Goal: Task Accomplishment & Management: Complete application form

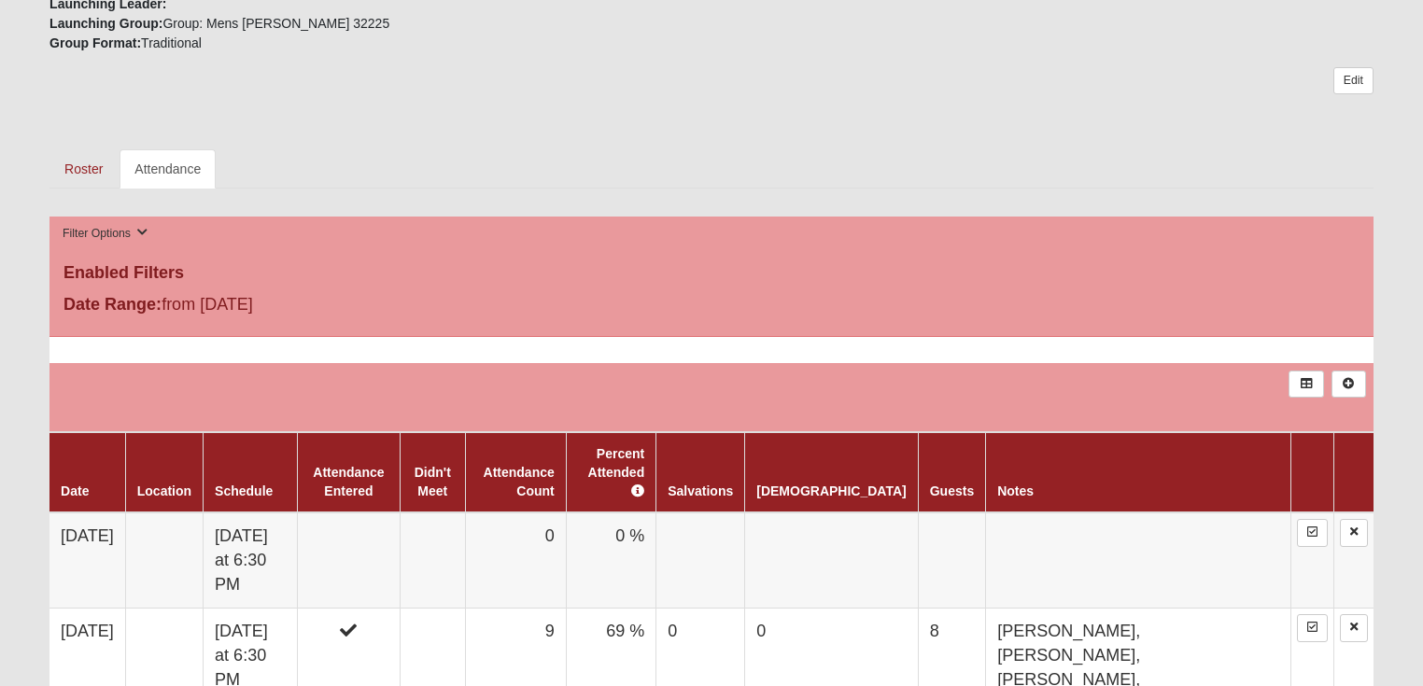
scroll to position [896, 0]
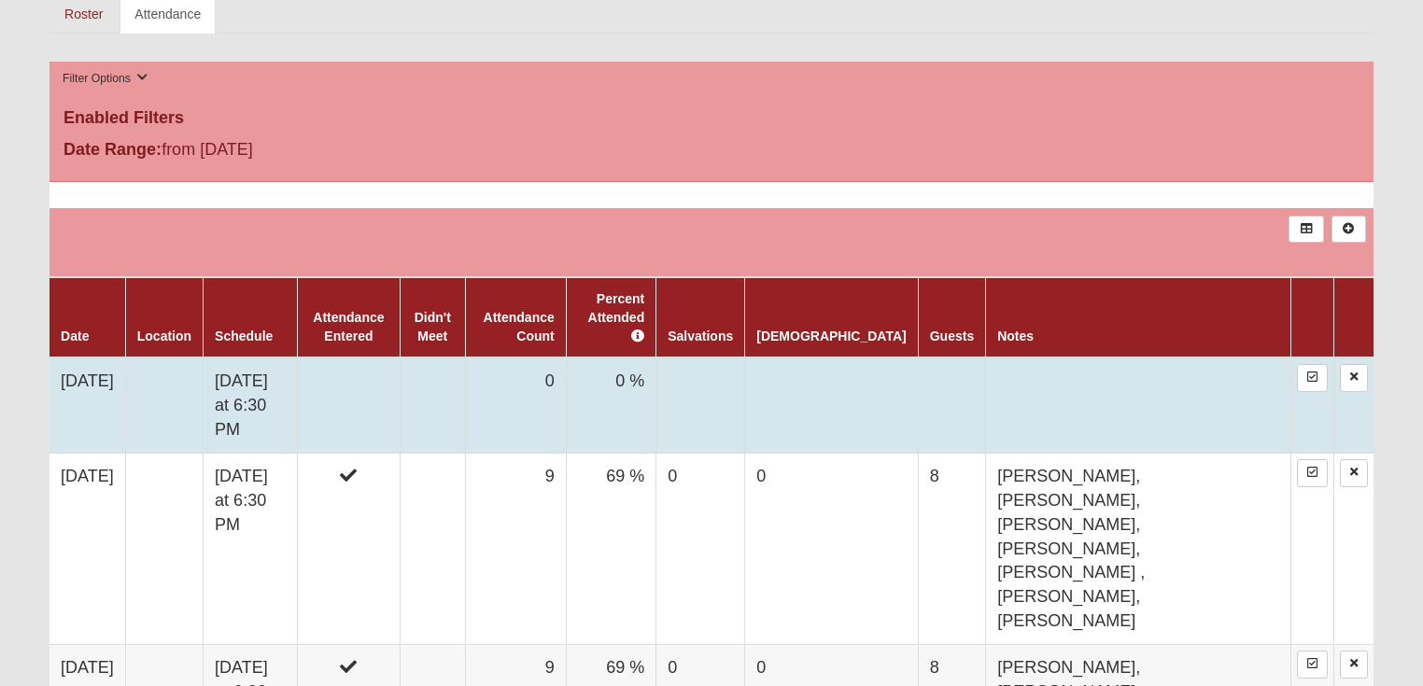
click at [400, 358] on td at bounding box center [348, 406] width 103 height 96
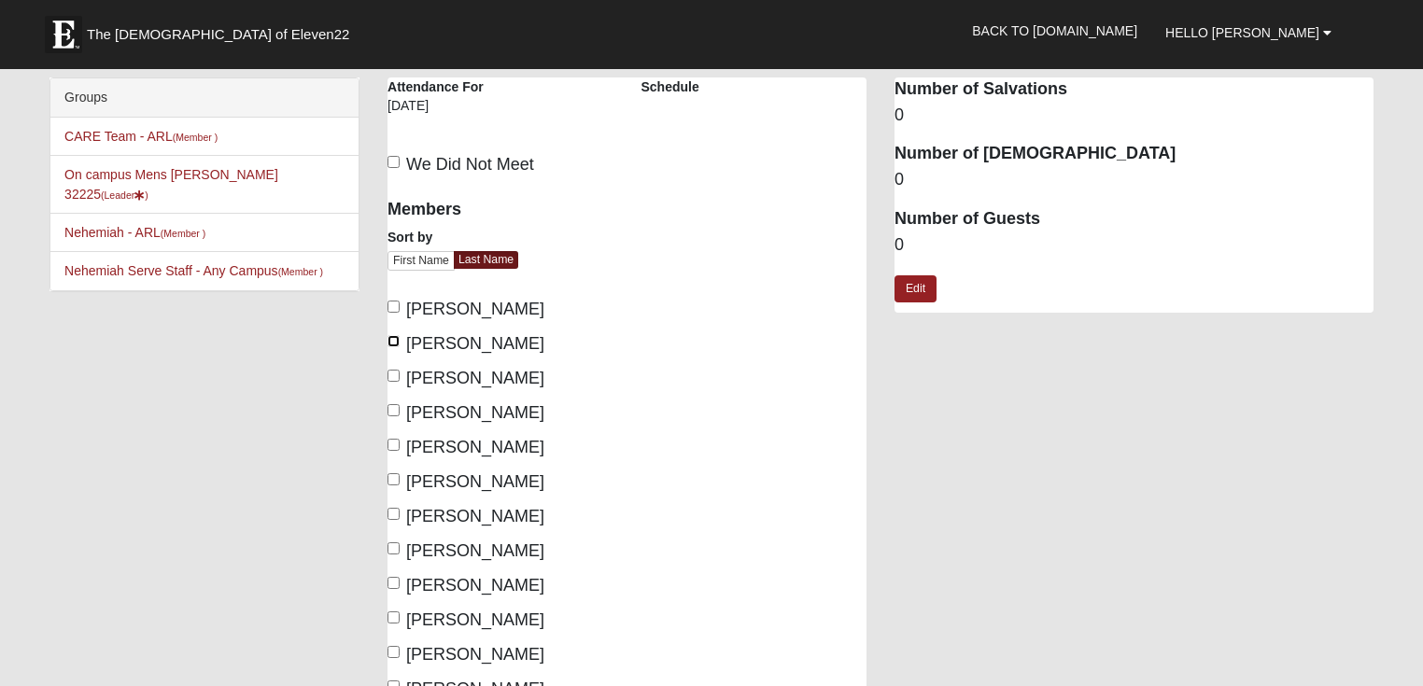
click at [395, 342] on input "[PERSON_NAME]" at bounding box center [393, 341] width 12 height 12
checkbox input "true"
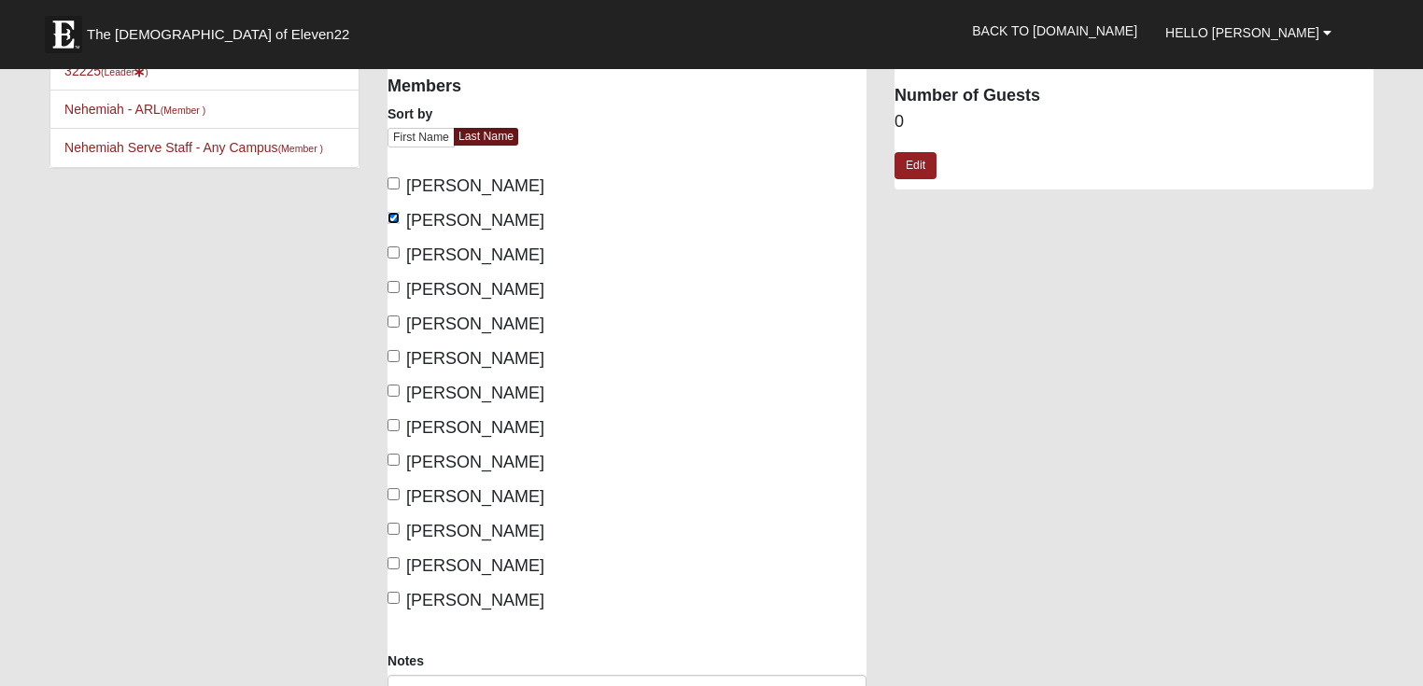
scroll to position [149, 0]
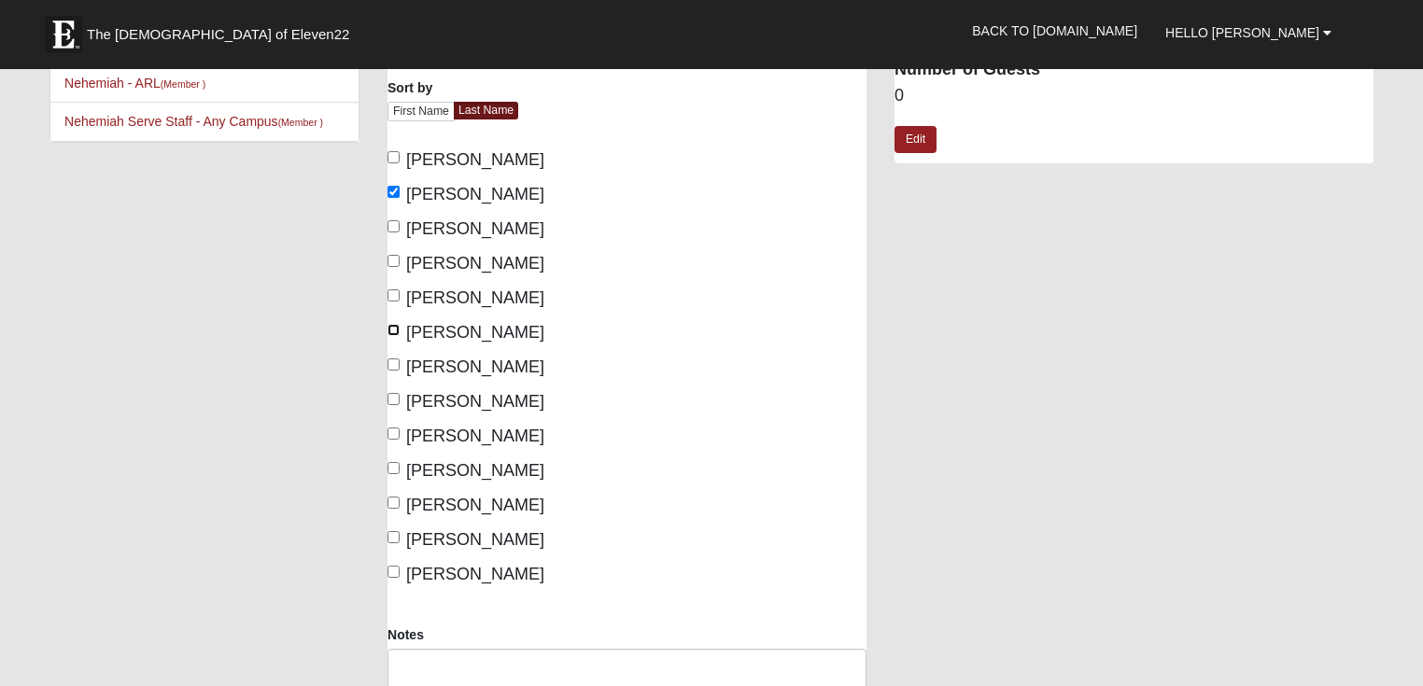
click at [393, 330] on input "Filmont, Jim" at bounding box center [393, 330] width 12 height 12
checkbox input "true"
click at [397, 363] on input "Finau, Solomone" at bounding box center [393, 364] width 12 height 12
checkbox input "true"
click at [395, 396] on input "Garcia, John" at bounding box center [393, 399] width 12 height 12
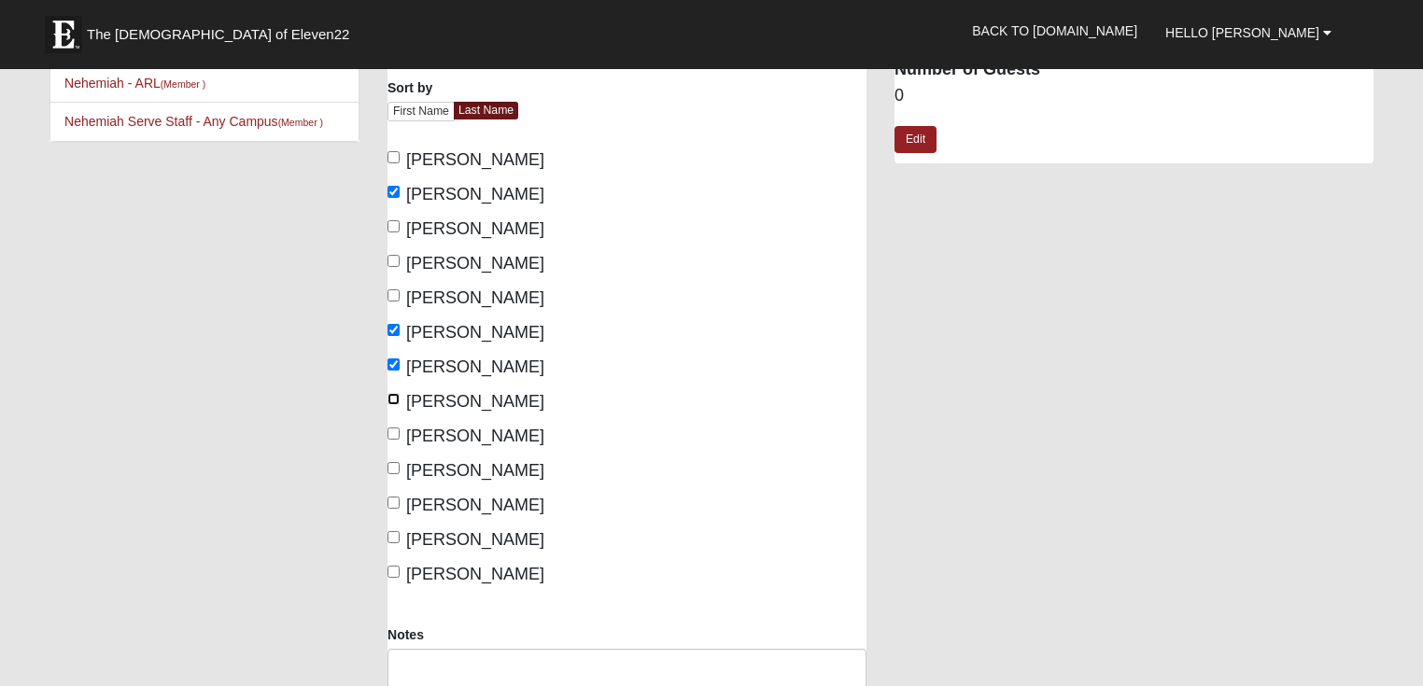
checkbox input "true"
click at [395, 433] on input "Jones, James" at bounding box center [393, 434] width 12 height 12
checkbox input "true"
click at [396, 465] on input "Kinman, Darryl" at bounding box center [393, 468] width 12 height 12
checkbox input "true"
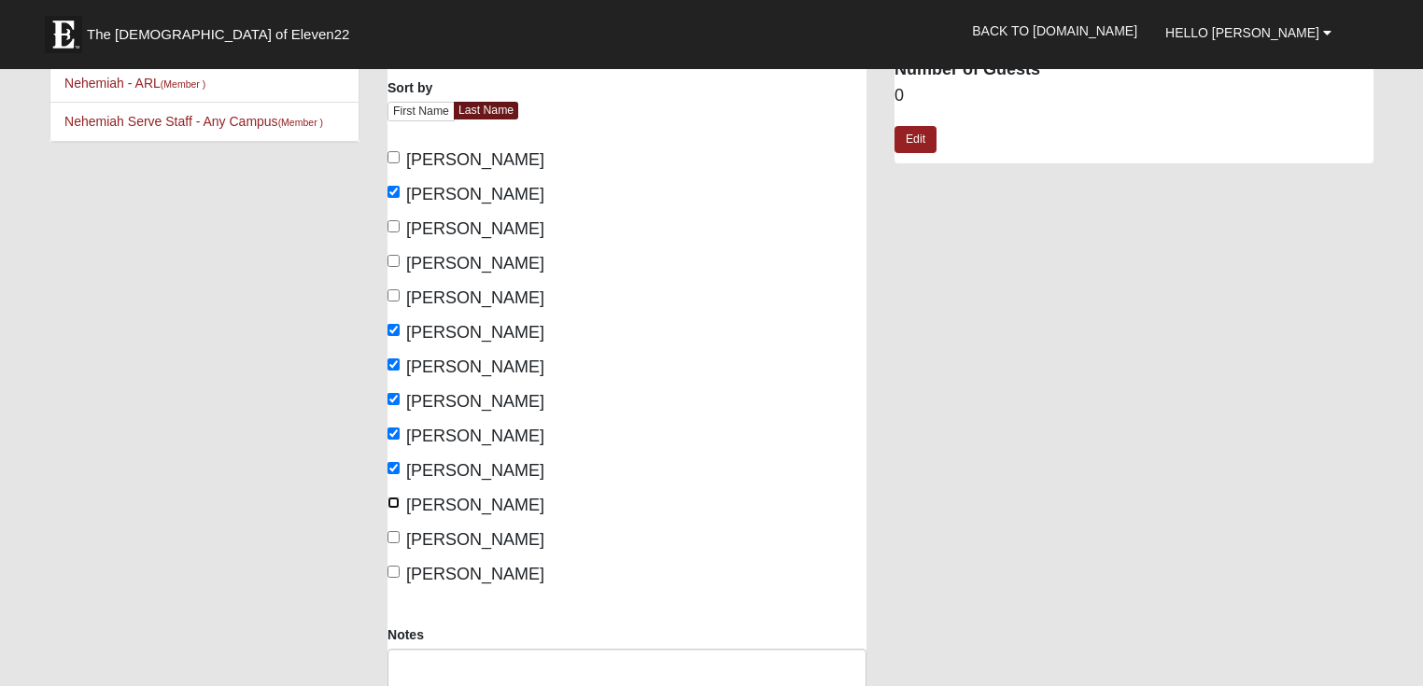
click at [396, 499] on input "Ley, Matthew" at bounding box center [393, 503] width 12 height 12
checkbox input "true"
click at [392, 541] on input "Sitterson, Woody" at bounding box center [393, 537] width 12 height 12
checkbox input "true"
click at [392, 571] on input "Van Bibber, Mike" at bounding box center [393, 572] width 12 height 12
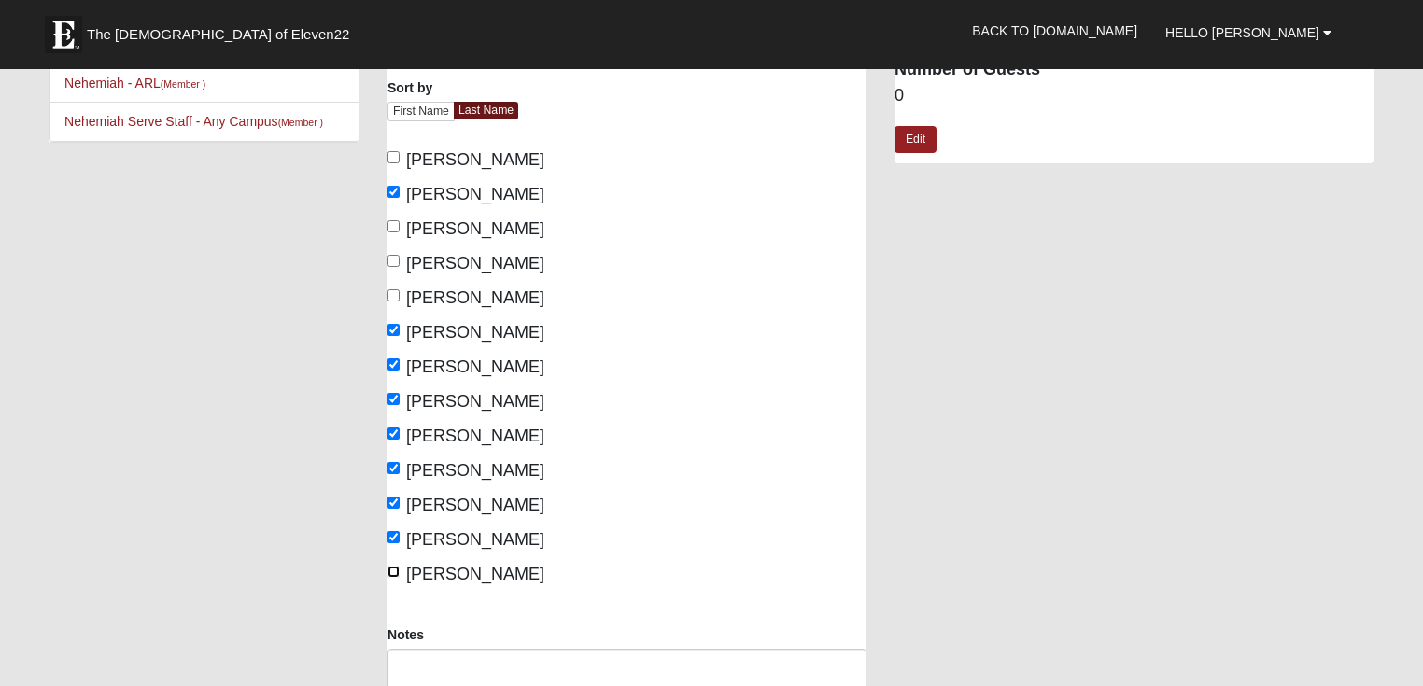
checkbox input "true"
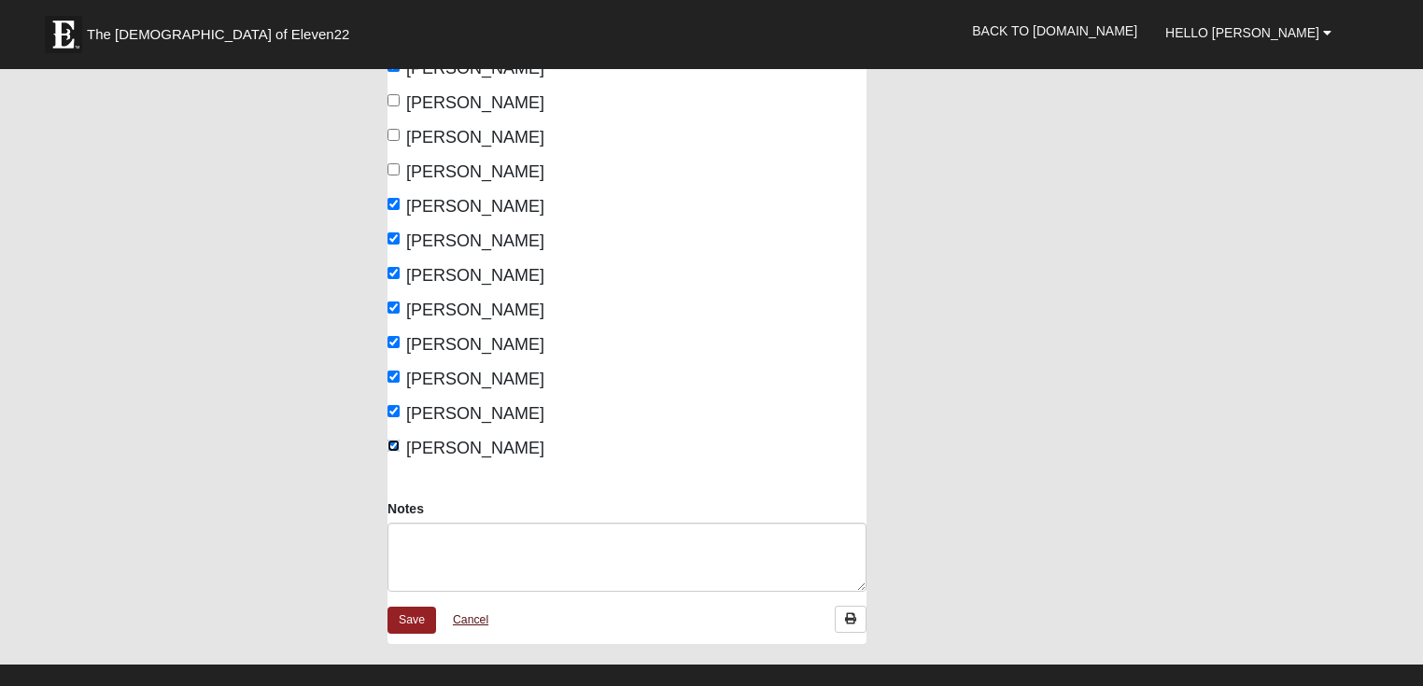
scroll to position [299, 0]
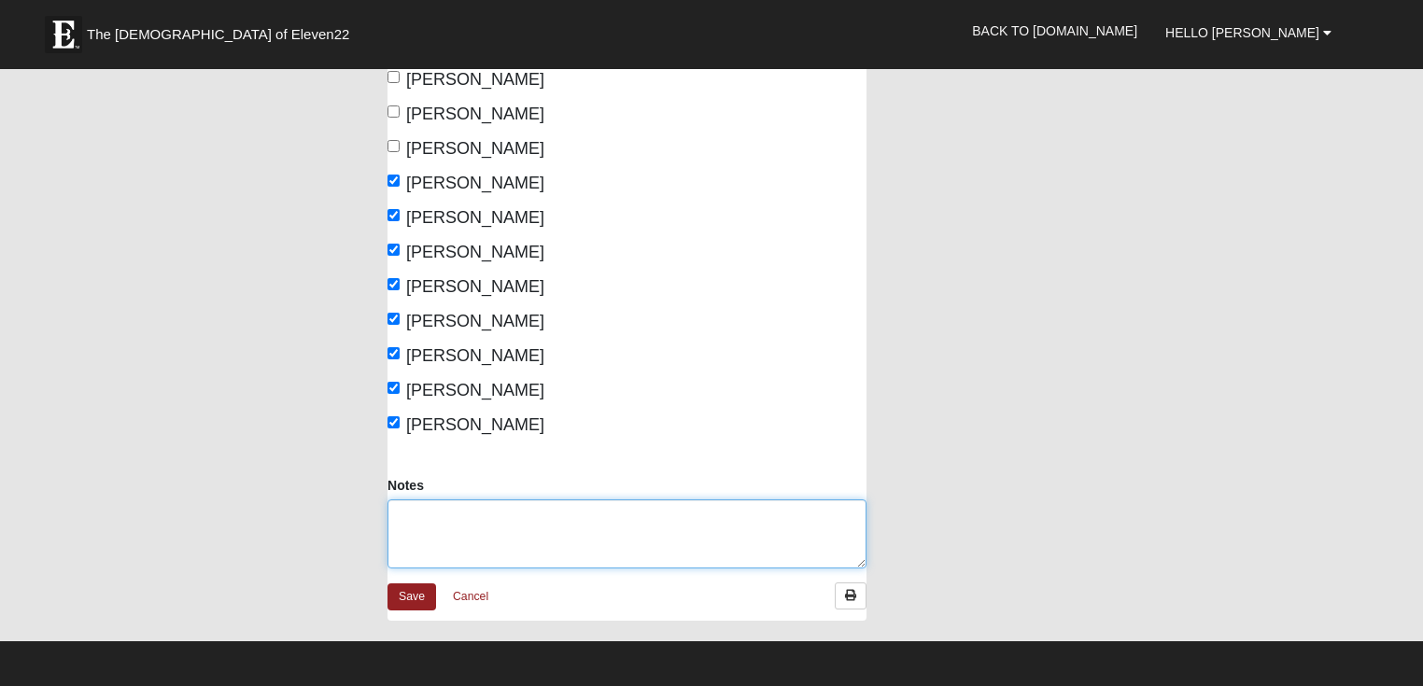
click at [438, 512] on textarea "Notes" at bounding box center [626, 533] width 479 height 69
click at [517, 513] on textarea "Daniel, Jayden, Nick Logan" at bounding box center [626, 533] width 479 height 69
click at [578, 515] on textarea "Daniel, Jayden, Nick, Logan" at bounding box center [626, 533] width 479 height 69
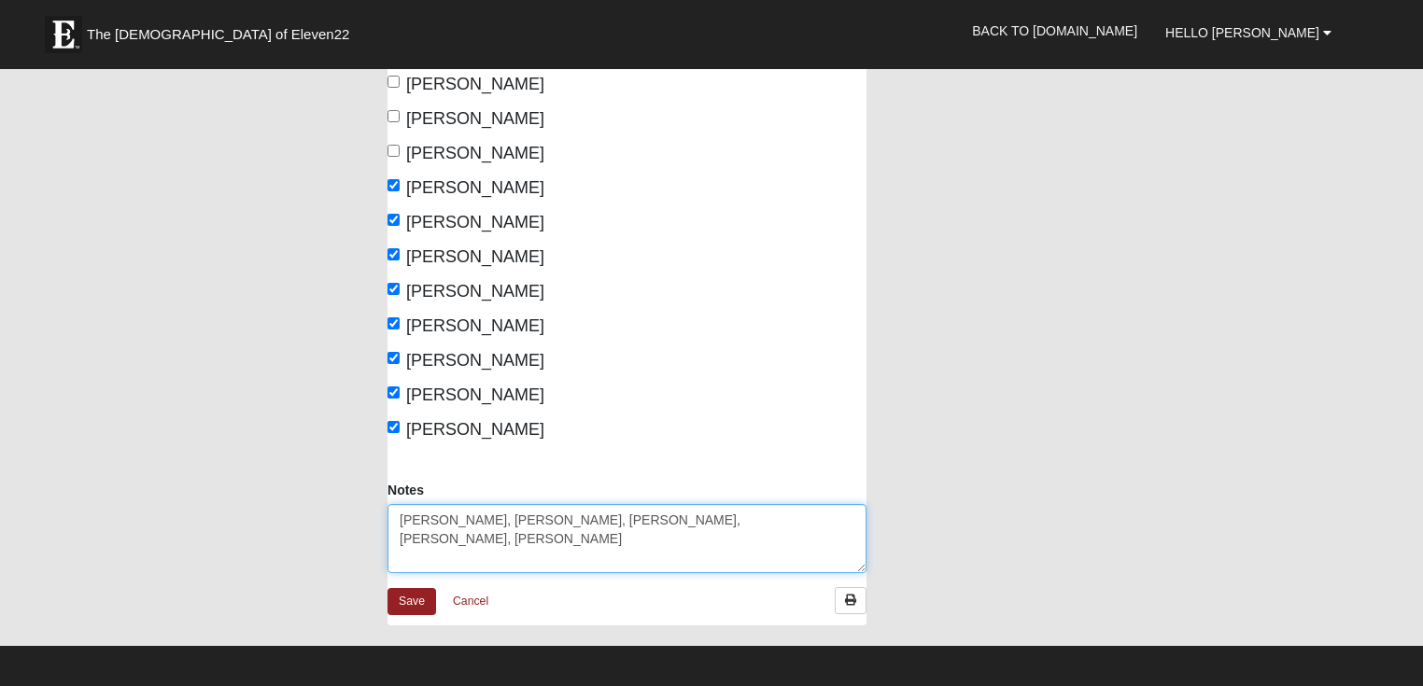
scroll to position [0, 0]
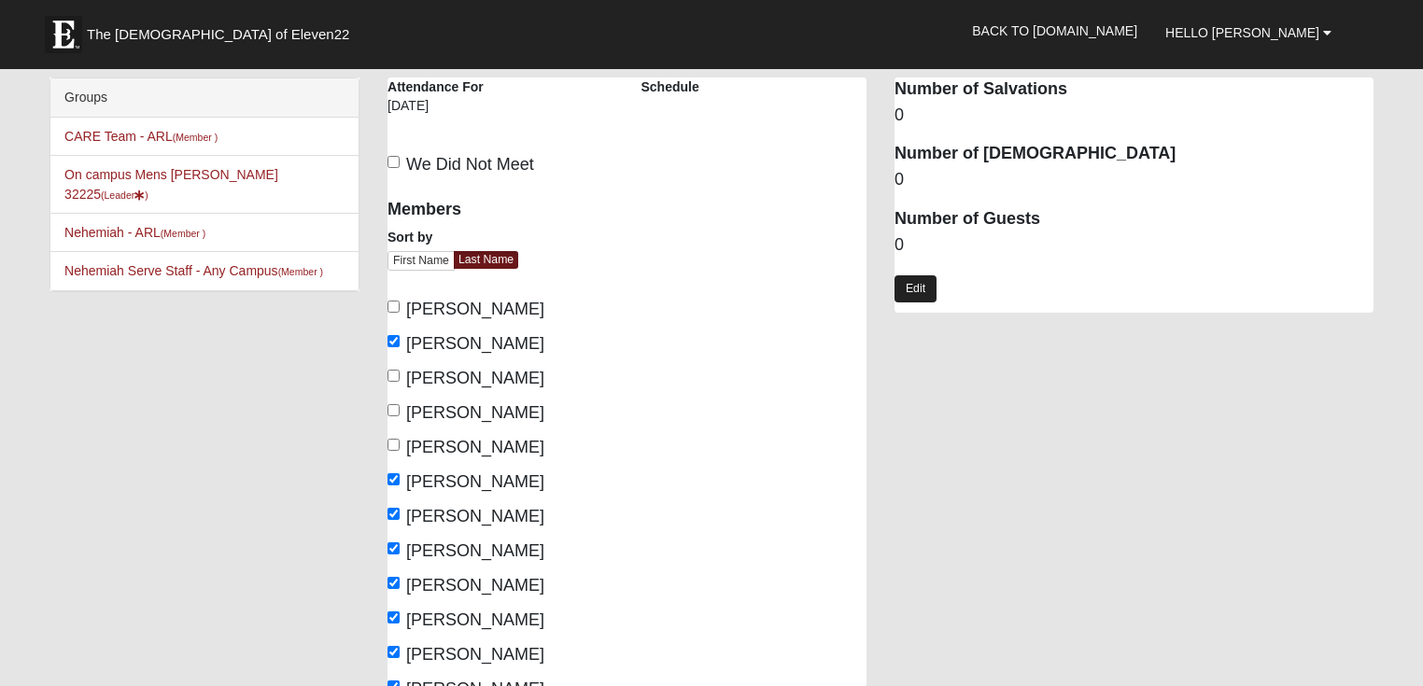
type textarea "Daniel, Jayden, Nick, Logan, Isiah, Reuben"
click at [915, 284] on link "Edit" at bounding box center [915, 288] width 42 height 27
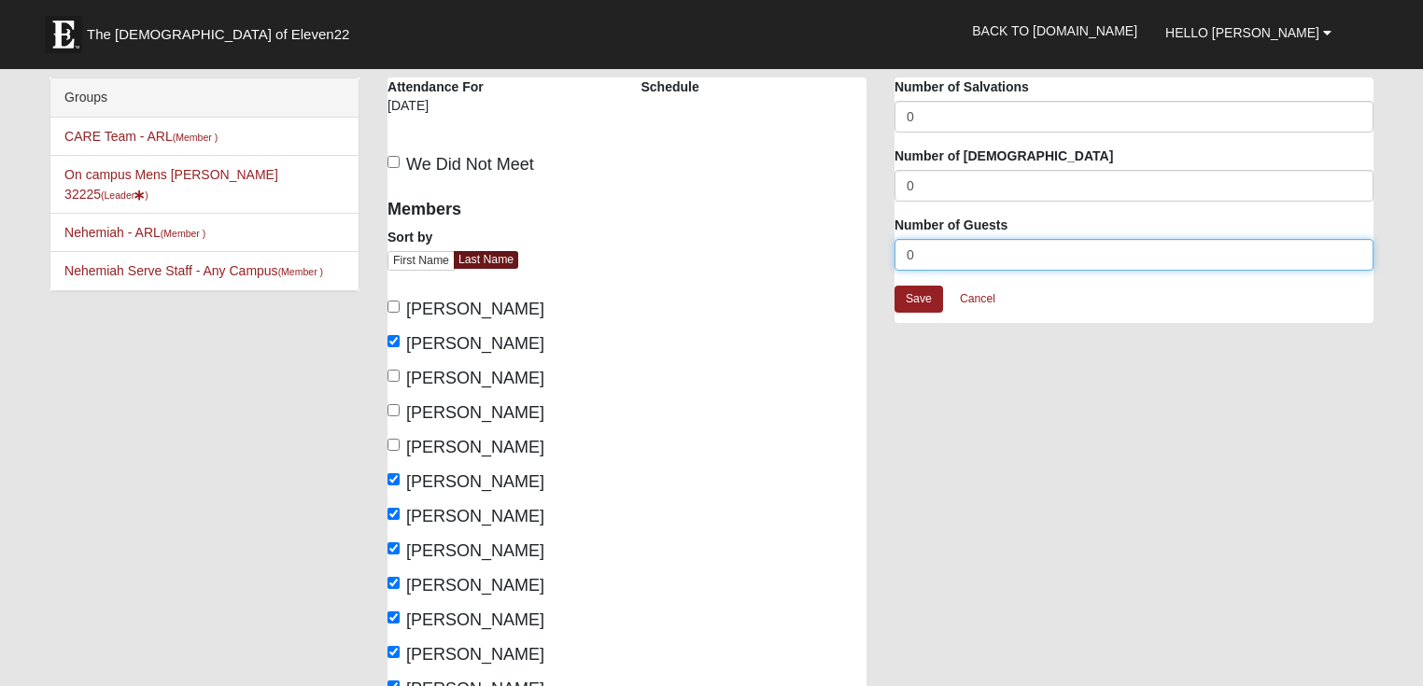
drag, startPoint x: 921, startPoint y: 251, endPoint x: 872, endPoint y: 250, distance: 49.5
click at [872, 250] on div "On campus Mens Sitterson 32225 Attendance Attendance For 8/18/2025 Schedule We …" at bounding box center [880, 507] width 1014 height 861
type input "6"
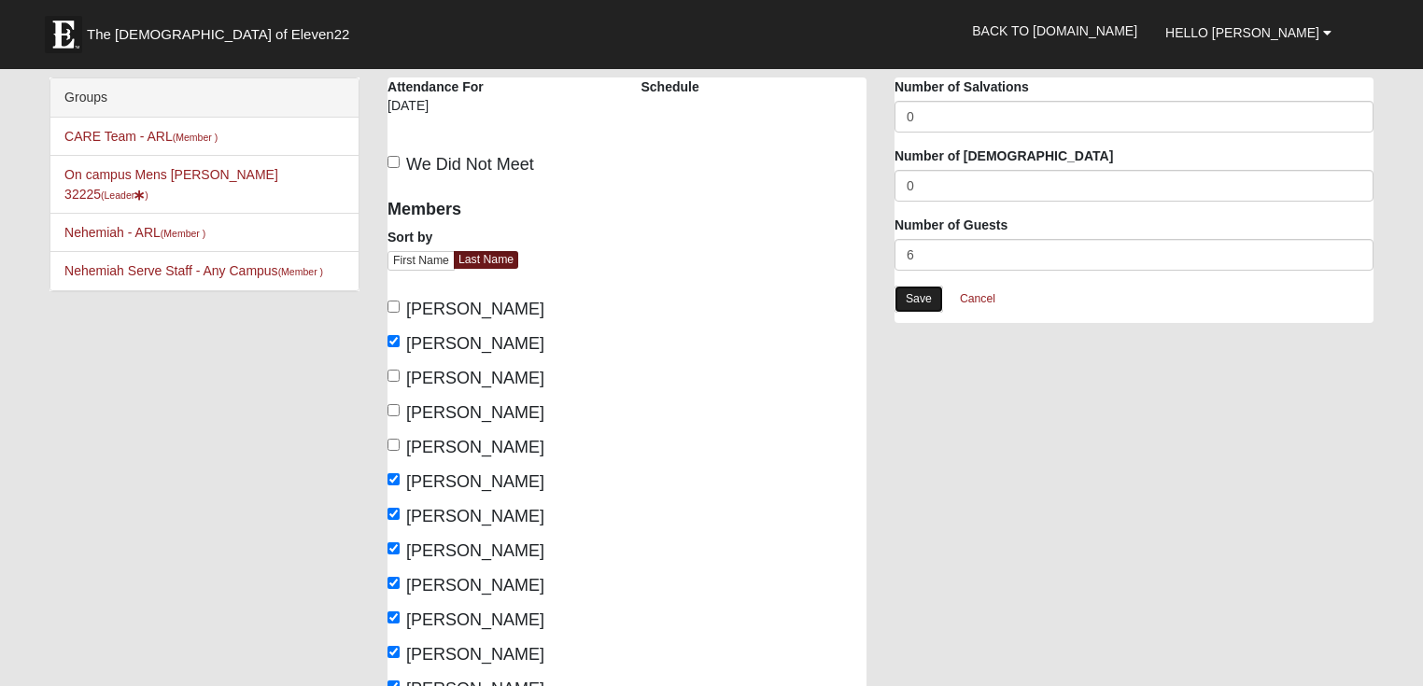
click at [915, 302] on link "Save" at bounding box center [918, 299] width 49 height 27
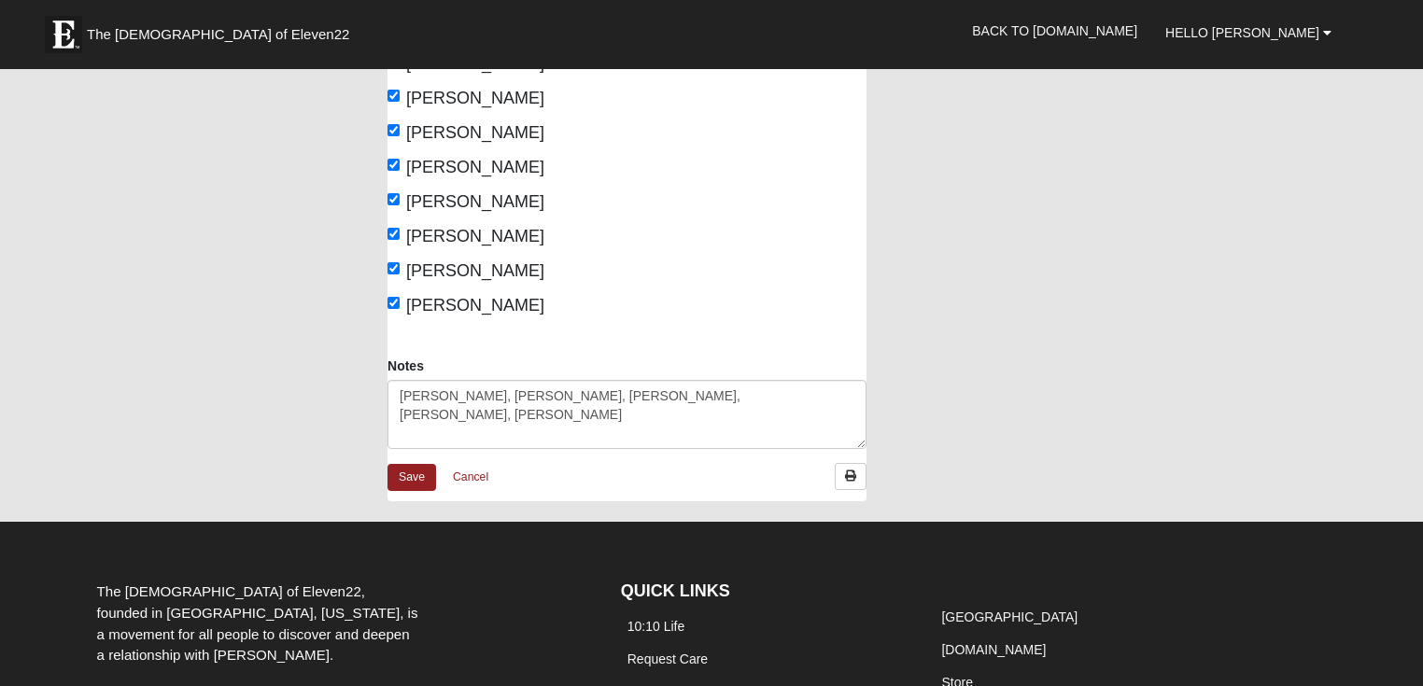
scroll to position [448, 0]
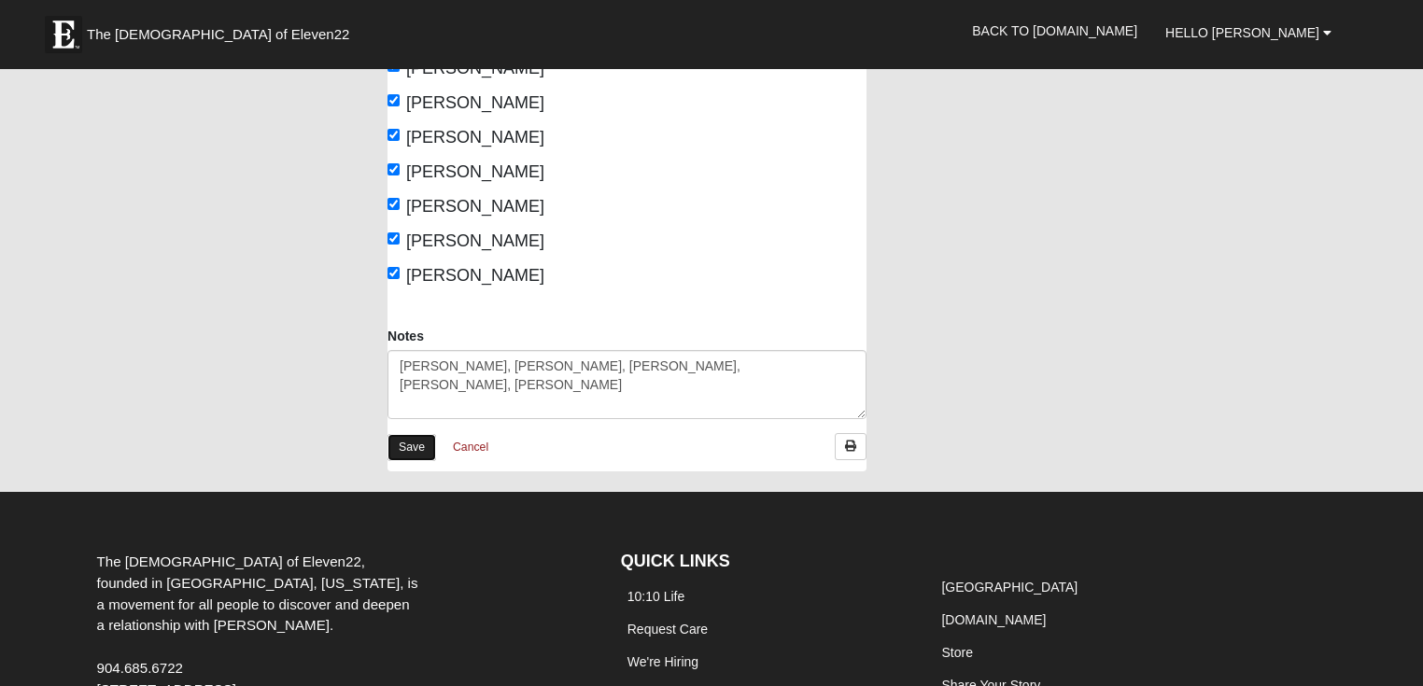
click at [415, 451] on link "Save" at bounding box center [411, 447] width 49 height 27
